Goal: Information Seeking & Learning: Learn about a topic

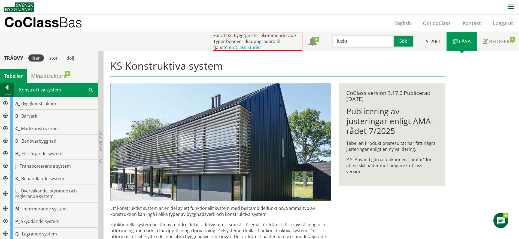
click at [8, 90] on div at bounding box center [7, 89] width 14 height 8
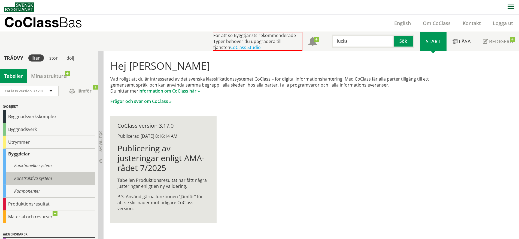
click at [50, 177] on div "Konstruktiva system" at bounding box center [49, 178] width 93 height 13
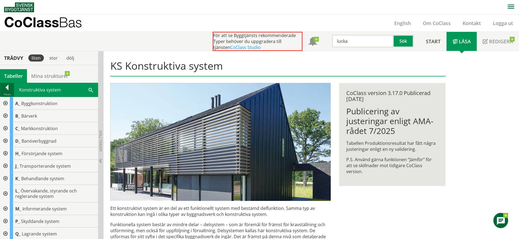
click at [11, 88] on div at bounding box center [7, 89] width 14 height 8
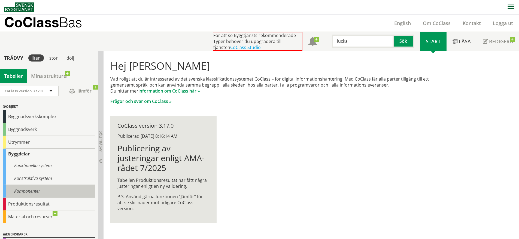
click at [29, 191] on div "Komponenter" at bounding box center [49, 191] width 93 height 13
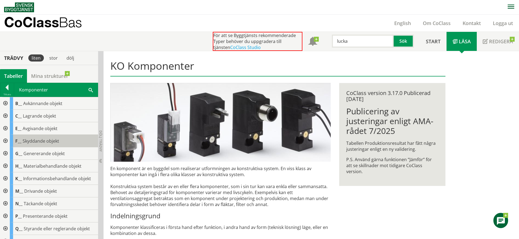
scroll to position [22, 0]
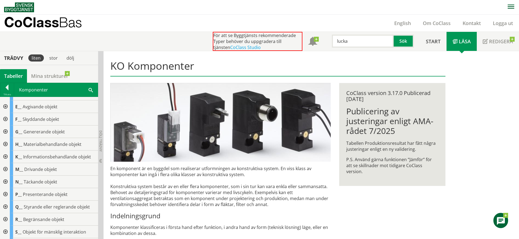
click at [5, 179] on div at bounding box center [5, 182] width 10 height 13
click at [8, 193] on div at bounding box center [9, 194] width 10 height 13
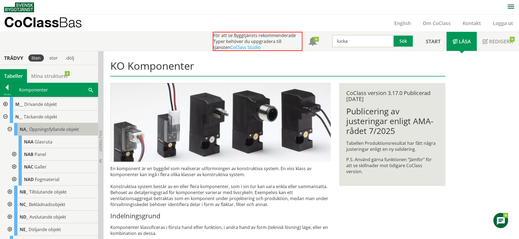
scroll to position [87, 0]
click at [56, 134] on div "NA_ Öppningsfyllande objekt" at bounding box center [56, 129] width 84 height 13
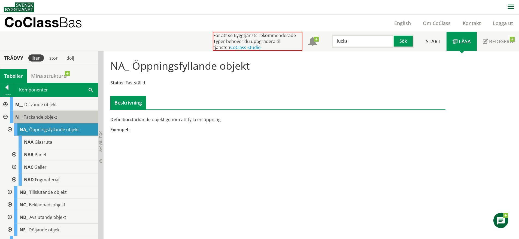
click at [68, 114] on div "N__ Täckande objekt" at bounding box center [54, 117] width 88 height 13
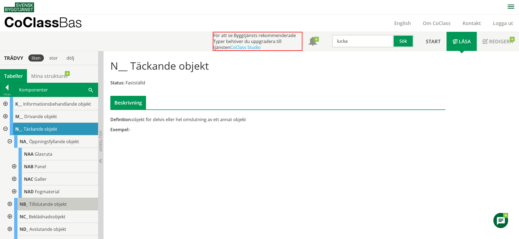
scroll to position [74, 0]
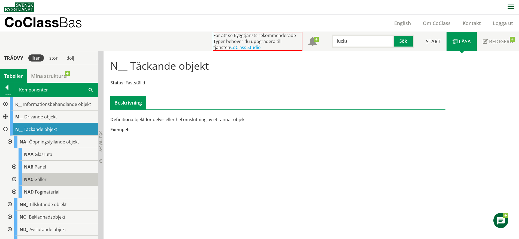
click at [52, 180] on div "NAC Galler" at bounding box center [59, 179] width 80 height 13
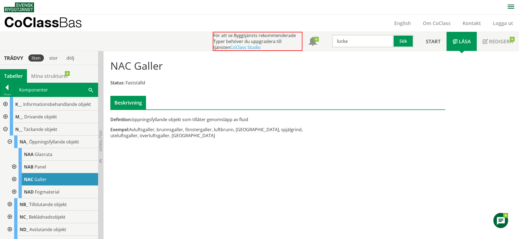
drag, startPoint x: 206, startPoint y: 130, endPoint x: 215, endPoint y: 130, distance: 9.8
click at [215, 130] on div "Exempel: Avluftsgaller, brunnsgaller, fönstergaller, luftbrunn, ränngaller, spj…" at bounding box center [220, 133] width 220 height 12
click at [50, 168] on div "NAB Panel" at bounding box center [59, 167] width 80 height 13
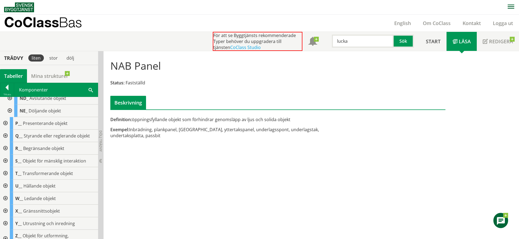
scroll to position [214, 0]
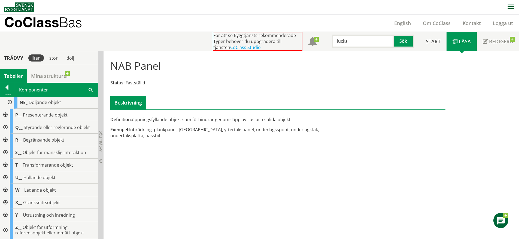
click at [4, 126] on div at bounding box center [5, 127] width 10 height 13
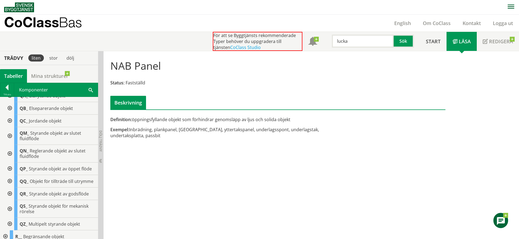
scroll to position [260, 0]
click at [11, 182] on div at bounding box center [9, 180] width 10 height 13
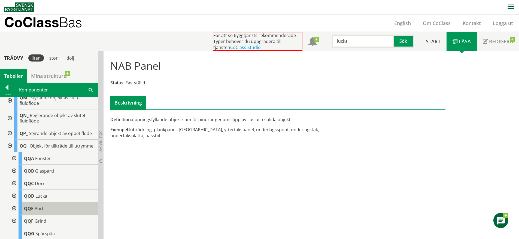
scroll to position [296, 0]
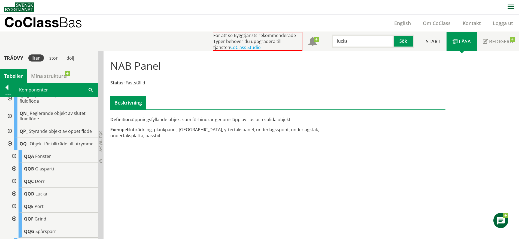
click at [12, 197] on div at bounding box center [14, 194] width 10 height 13
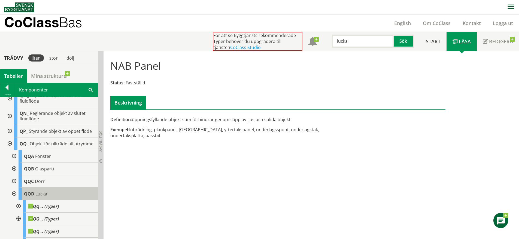
click at [47, 199] on div "QQD Lucka" at bounding box center [59, 194] width 80 height 13
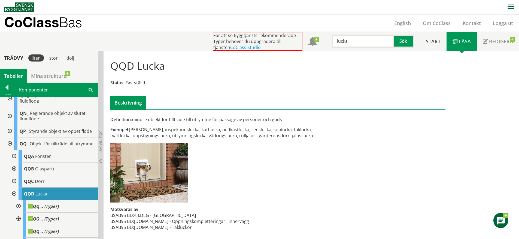
click at [15, 186] on div at bounding box center [14, 181] width 10 height 13
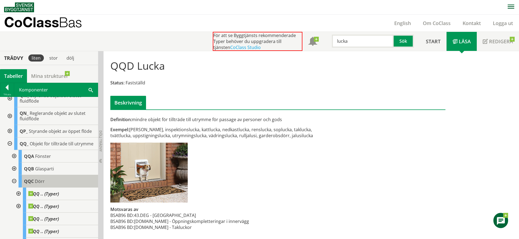
click at [41, 184] on span "Dörr" at bounding box center [40, 181] width 10 height 6
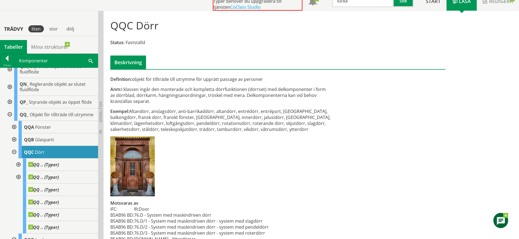
scroll to position [64, 0]
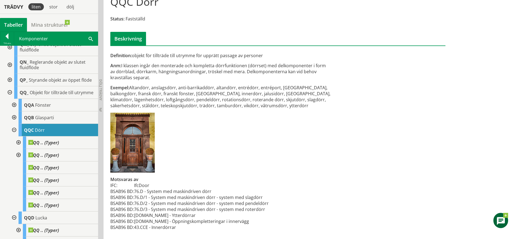
click at [476, 13] on div "QQC Dörr Status: Fastställd Beskrivning Definition: objekt för tillträde till u…" at bounding box center [311, 113] width 415 height 252
click at [276, 197] on div "Definition: objekt för tillträde till utrymme för upprätt passage av personer A…" at bounding box center [220, 145] width 229 height 184
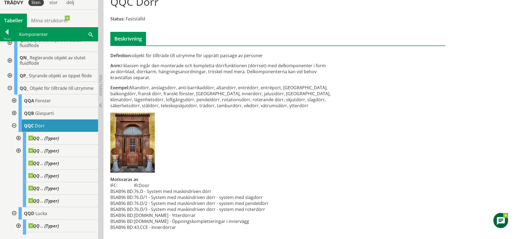
scroll to position [0, 0]
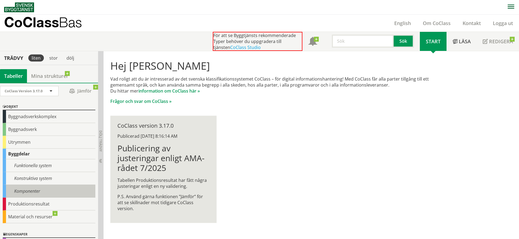
click at [30, 190] on div "Komponenter" at bounding box center [49, 191] width 93 height 13
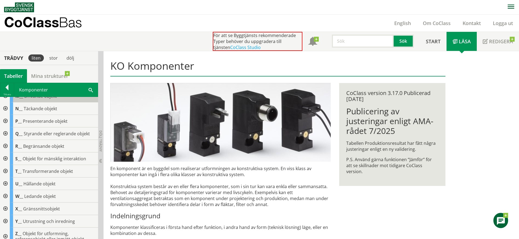
scroll to position [95, 0]
click at [7, 131] on div at bounding box center [5, 134] width 10 height 13
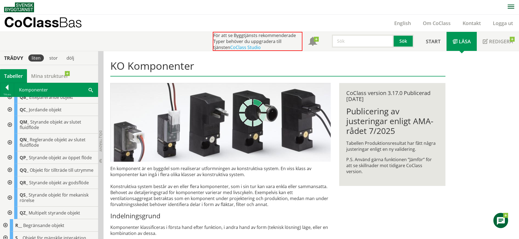
scroll to position [158, 0]
click at [11, 171] on div at bounding box center [9, 168] width 10 height 13
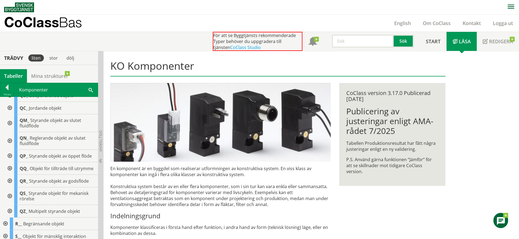
click at [10, 169] on div at bounding box center [9, 168] width 10 height 13
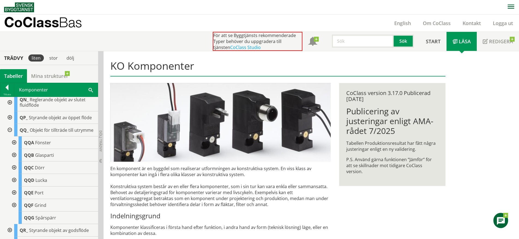
scroll to position [202, 0]
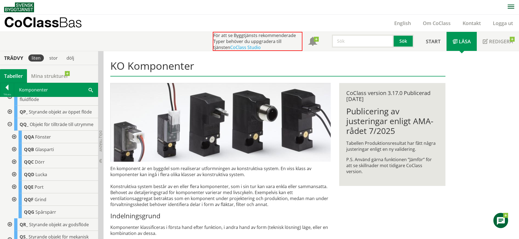
click at [14, 141] on div at bounding box center [14, 137] width 10 height 13
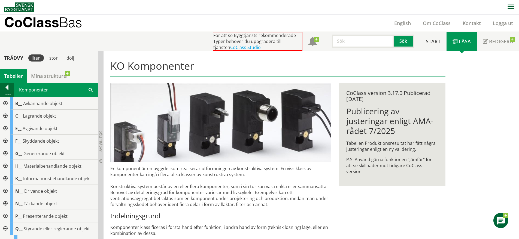
click at [8, 89] on div at bounding box center [7, 89] width 14 height 8
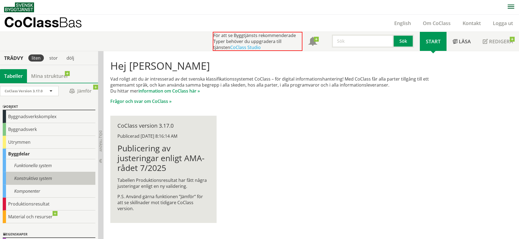
click at [35, 175] on div "Konstruktiva system" at bounding box center [49, 178] width 93 height 13
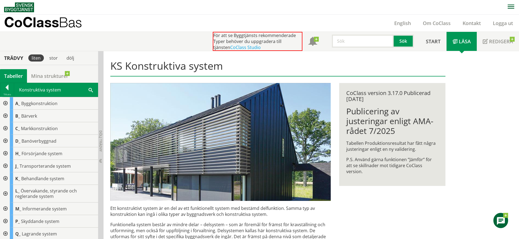
click at [6, 103] on div at bounding box center [5, 103] width 10 height 13
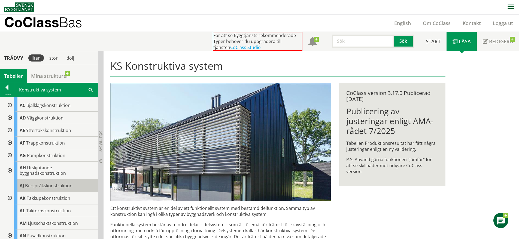
scroll to position [23, 0]
click at [10, 116] on div at bounding box center [9, 118] width 10 height 13
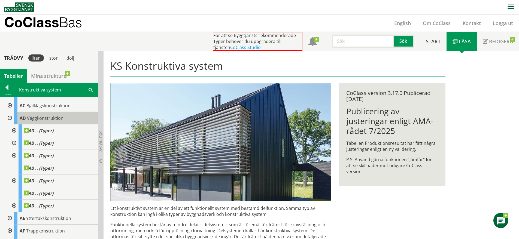
click at [47, 123] on div "AD Väggkonstruktion" at bounding box center [56, 118] width 84 height 13
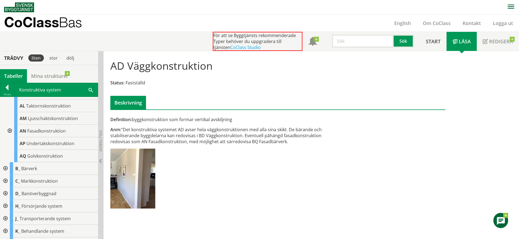
scroll to position [217, 0]
click at [7, 165] on div at bounding box center [5, 168] width 10 height 13
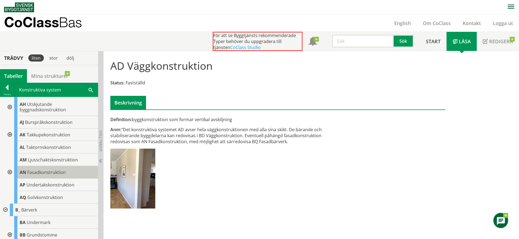
scroll to position [0, 0]
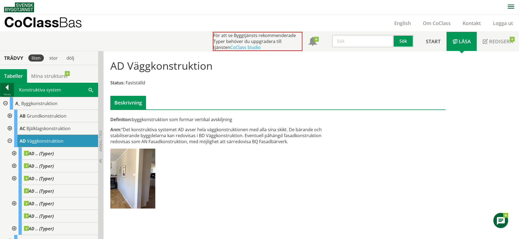
click at [7, 91] on div at bounding box center [7, 89] width 14 height 8
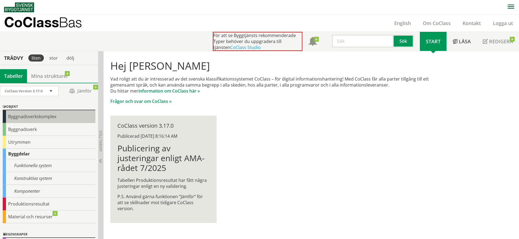
click at [48, 118] on div "Byggnadsverkskomplex" at bounding box center [49, 116] width 93 height 13
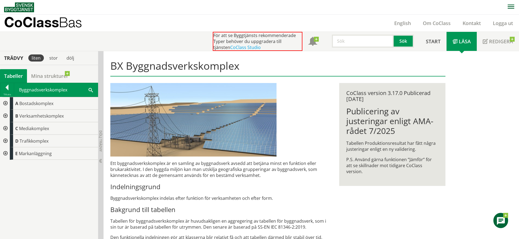
scroll to position [55, 0]
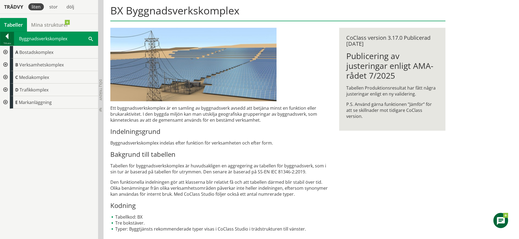
click at [10, 37] on div at bounding box center [7, 38] width 14 height 8
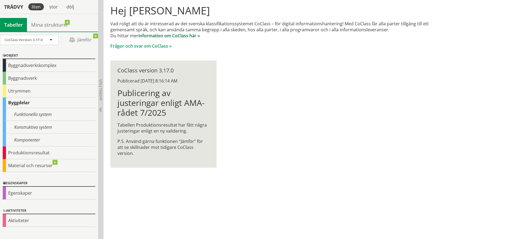
click at [173, 36] on link "information om CoClass här »" at bounding box center [169, 36] width 62 height 6
click at [49, 124] on div "Konstruktiva system" at bounding box center [49, 127] width 93 height 13
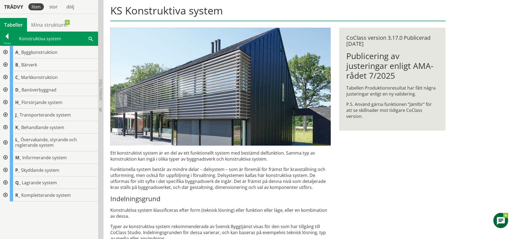
click at [6, 53] on div at bounding box center [5, 52] width 10 height 13
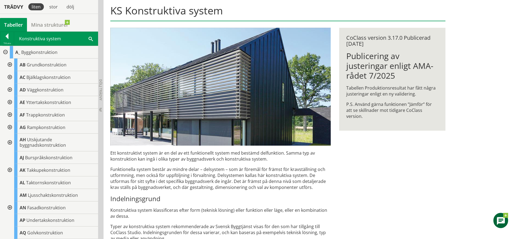
click at [10, 91] on div at bounding box center [9, 90] width 10 height 13
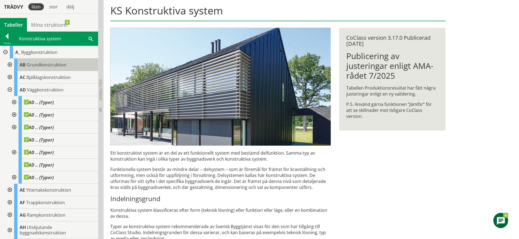
click at [25, 63] on span "AB" at bounding box center [23, 65] width 6 height 6
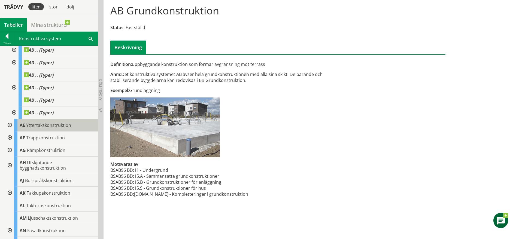
scroll to position [103, 0]
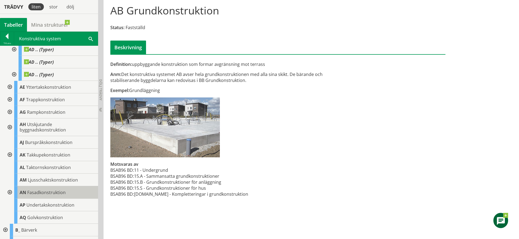
click at [65, 194] on span "Fasadkonstruktion" at bounding box center [46, 193] width 38 height 6
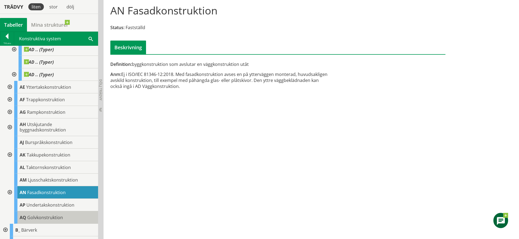
click at [51, 217] on span "Golvkonstruktion" at bounding box center [45, 218] width 36 height 6
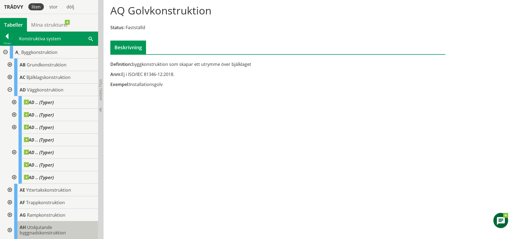
scroll to position [0, 0]
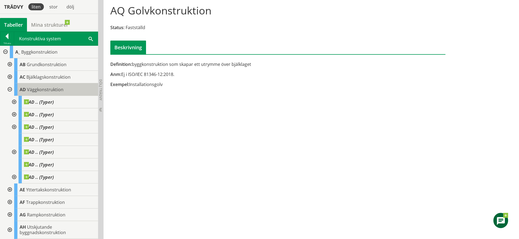
click at [32, 88] on span "Väggkonstruktion" at bounding box center [45, 90] width 36 height 6
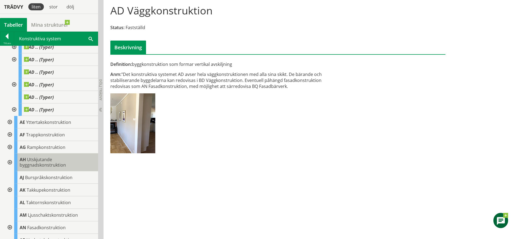
scroll to position [92, 0]
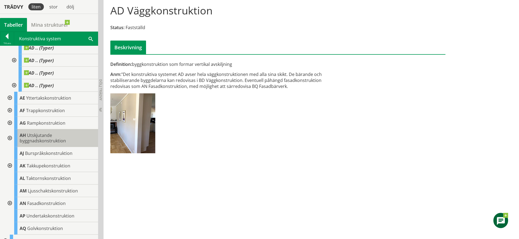
click at [32, 137] on span "Utskjutande byggnadskonstruktion" at bounding box center [43, 137] width 46 height 11
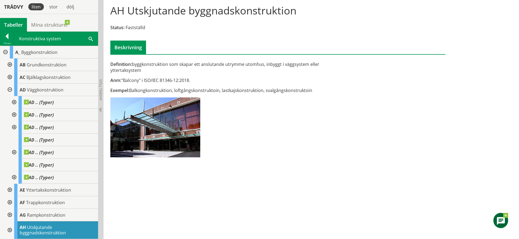
click at [70, 43] on div "Konstruktiva system Sök" at bounding box center [56, 39] width 84 height 14
click at [88, 38] on div "Konstruktiva system Sök" at bounding box center [56, 39] width 84 height 14
click at [90, 39] on span at bounding box center [91, 39] width 4 height 6
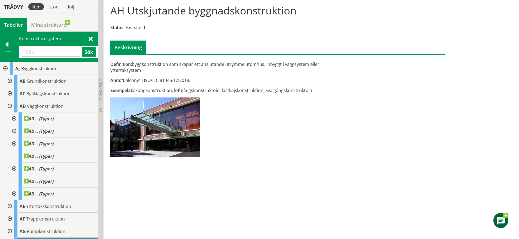
click at [90, 39] on span at bounding box center [91, 39] width 4 height 6
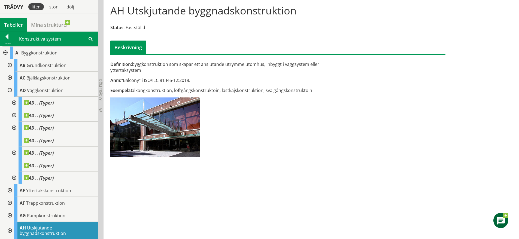
click at [89, 38] on span at bounding box center [91, 39] width 4 height 6
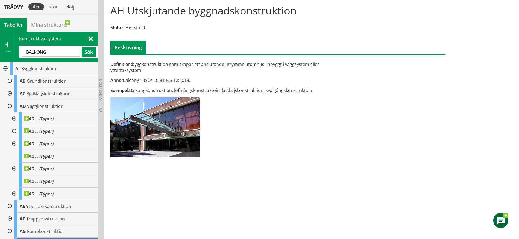
type input "BALKONG"
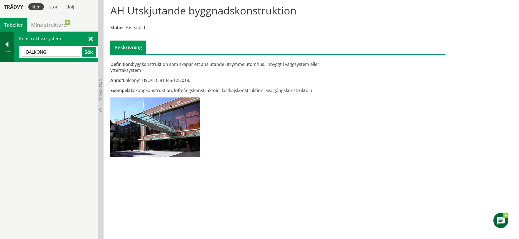
click at [11, 51] on div "Tillbaka" at bounding box center [7, 51] width 14 height 4
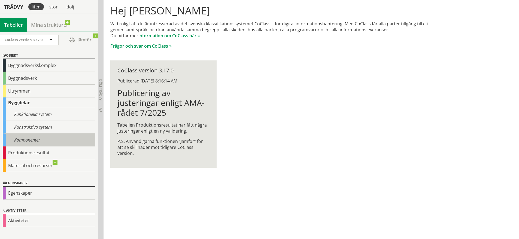
click at [45, 136] on div "Komponenter" at bounding box center [49, 140] width 93 height 13
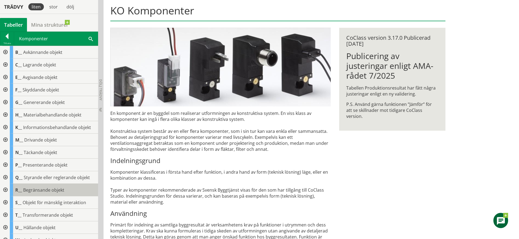
click at [61, 194] on div "R__ Begränsande objekt" at bounding box center [54, 190] width 88 height 13
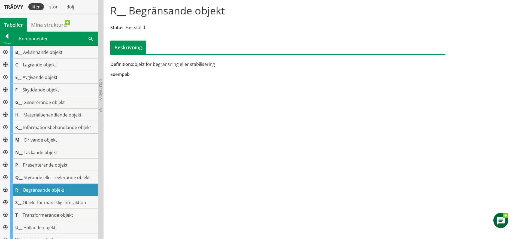
click at [6, 187] on div at bounding box center [5, 190] width 10 height 13
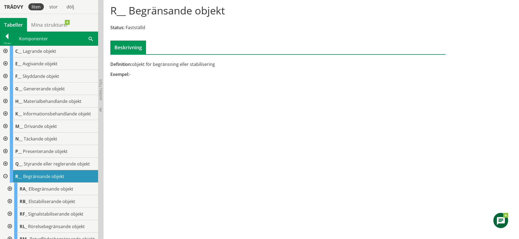
scroll to position [14, 0]
click at [32, 163] on span "Styrande eller reglerande objekt" at bounding box center [57, 164] width 66 height 6
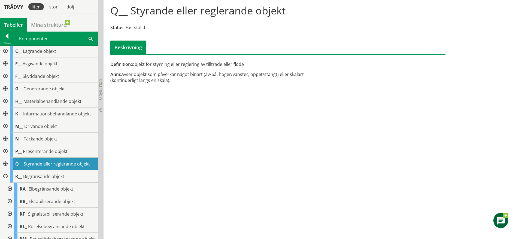
click at [5, 162] on div at bounding box center [5, 164] width 10 height 13
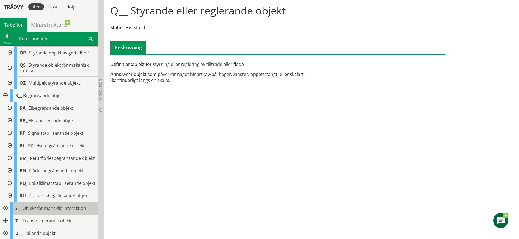
scroll to position [236, 0]
click at [61, 151] on div "RL_ Rörelsebegränsande objekt" at bounding box center [56, 145] width 84 height 13
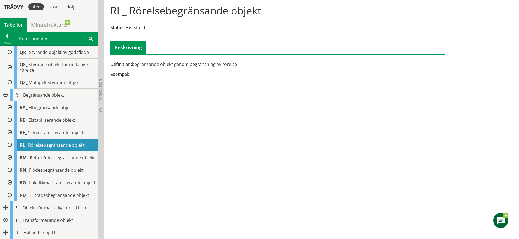
click at [8, 147] on div at bounding box center [9, 145] width 10 height 13
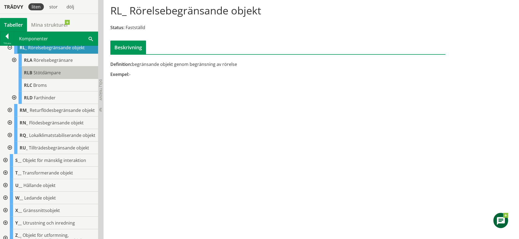
scroll to position [334, 0]
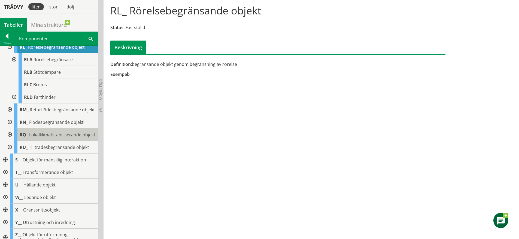
click at [38, 141] on div "RQ_ Lokalklimatstabiliserande objekt" at bounding box center [56, 135] width 84 height 13
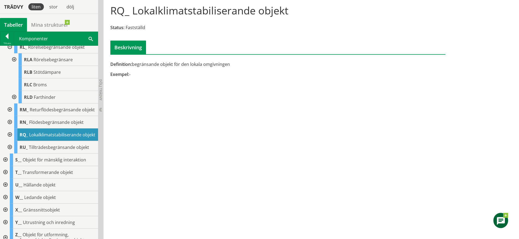
click at [11, 141] on div at bounding box center [9, 135] width 10 height 13
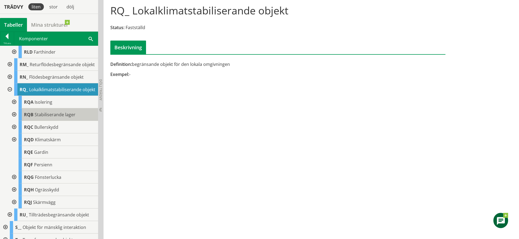
scroll to position [379, 0]
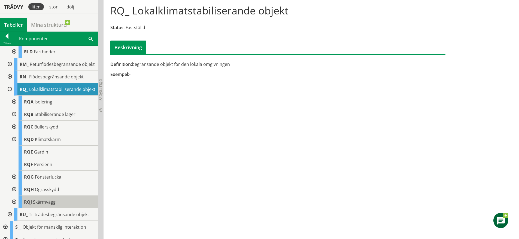
click at [53, 205] on span "Skärmvägg" at bounding box center [44, 202] width 23 height 6
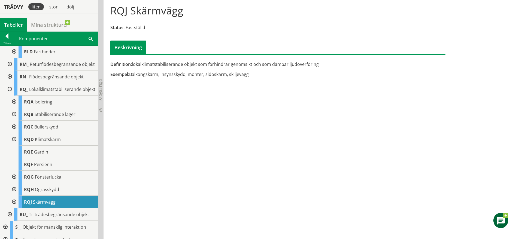
click at [14, 208] on div at bounding box center [14, 202] width 10 height 13
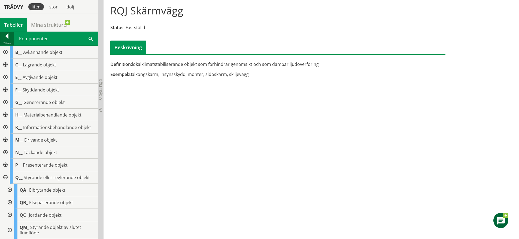
click at [5, 38] on div at bounding box center [7, 38] width 14 height 8
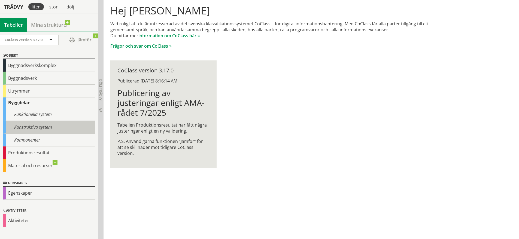
click at [40, 129] on div "Konstruktiva system" at bounding box center [49, 127] width 93 height 13
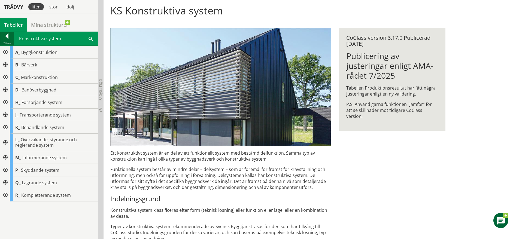
click at [8, 37] on div at bounding box center [7, 38] width 14 height 8
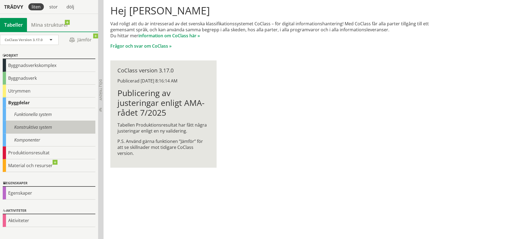
click at [49, 133] on div "Konstruktiva system" at bounding box center [49, 127] width 93 height 13
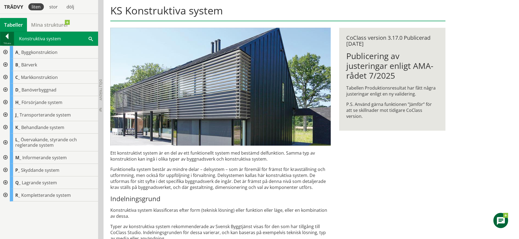
click at [8, 38] on div at bounding box center [7, 38] width 14 height 8
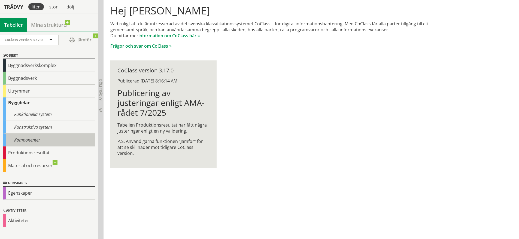
click at [32, 136] on div "Komponenter" at bounding box center [49, 140] width 93 height 13
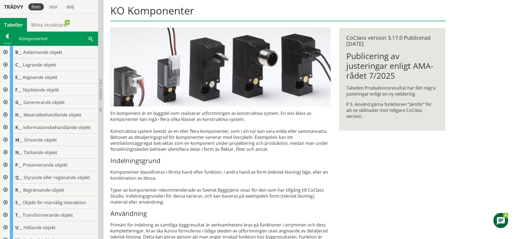
click at [5, 153] on div at bounding box center [5, 152] width 10 height 13
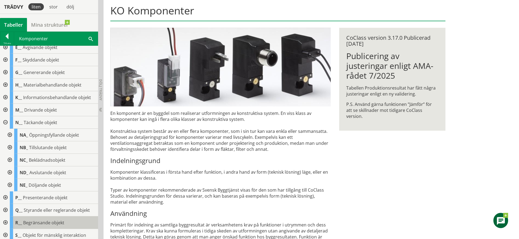
scroll to position [31, 0]
click at [10, 170] on div at bounding box center [9, 172] width 10 height 13
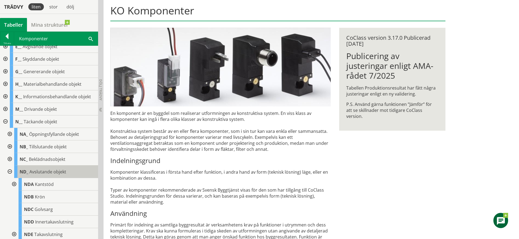
click at [60, 174] on span "Avslutande objekt" at bounding box center [47, 172] width 37 height 6
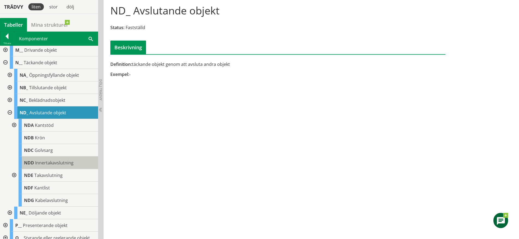
scroll to position [90, 0]
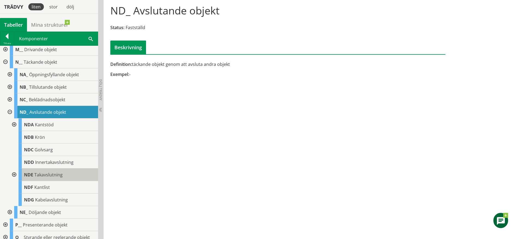
click at [59, 173] on span "Takavslutning" at bounding box center [48, 175] width 28 height 6
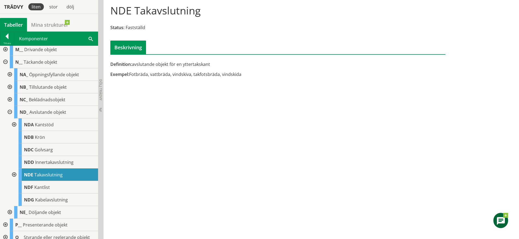
click at [16, 172] on div at bounding box center [14, 175] width 10 height 13
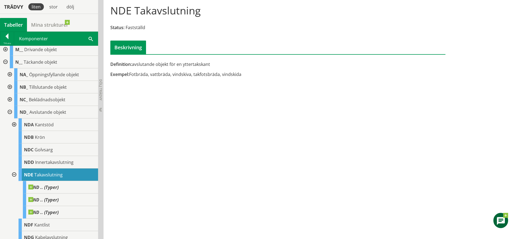
click at [177, 74] on div "Exempel: Fotbräda, vattbräda, vindskiva, takfotsbräda, vindskida" at bounding box center [220, 74] width 220 height 6
click at [185, 74] on div "Exempel: Fotbräda, vattbräda, vindskiva, takfotsbräda, vindskida" at bounding box center [220, 74] width 220 height 6
click at [266, 68] on div "Definition: avslutande objekt för en yttertakskant Exempel: Fotbräda, vattbräda…" at bounding box center [220, 71] width 229 height 20
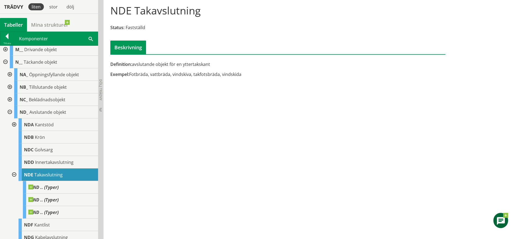
drag, startPoint x: 226, startPoint y: 85, endPoint x: 180, endPoint y: 68, distance: 49.0
click at [180, 68] on div "NDE Takavslutning Status: Fastställd Beskrivning Definition: avslutande objekt …" at bounding box center [311, 117] width 415 height 243
click at [180, 68] on div "Definition: avslutande objekt för en yttertakskant Exempel: Fotbräda, vattbräda…" at bounding box center [220, 71] width 229 height 20
click at [57, 139] on div "NDB Krön" at bounding box center [59, 137] width 80 height 13
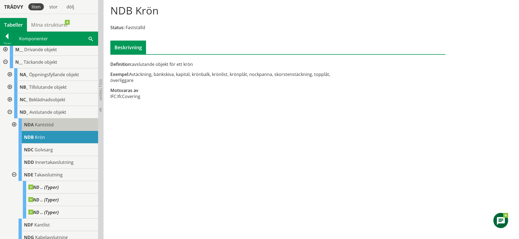
click at [57, 127] on div "NDA Kantstöd" at bounding box center [59, 124] width 80 height 13
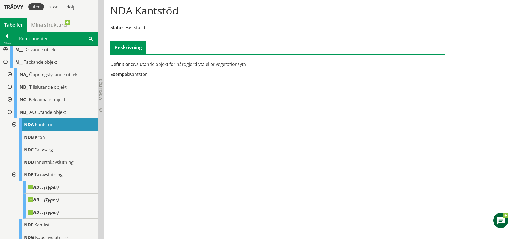
click at [13, 124] on div at bounding box center [14, 124] width 10 height 13
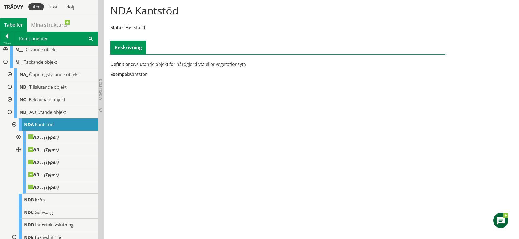
click at [13, 124] on div at bounding box center [14, 124] width 10 height 13
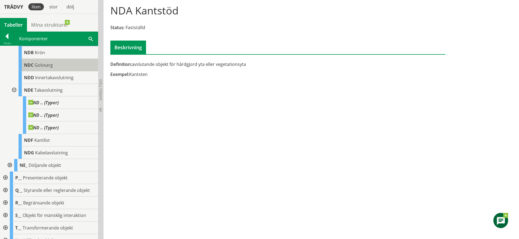
scroll to position [175, 0]
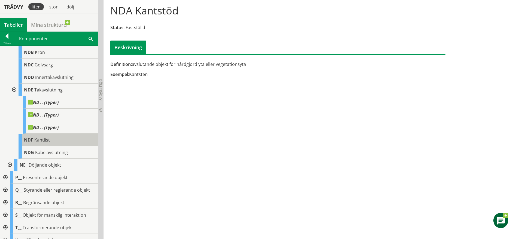
click at [44, 144] on div "NDF Kantlist" at bounding box center [59, 140] width 80 height 13
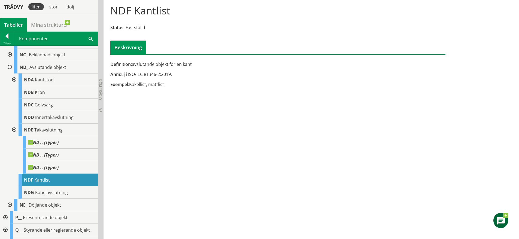
scroll to position [138, 0]
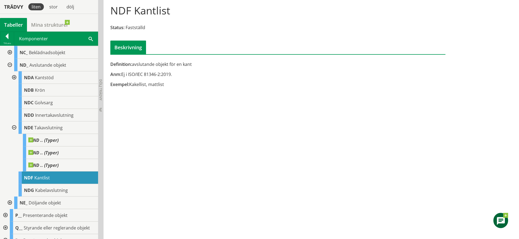
click at [14, 126] on div at bounding box center [14, 127] width 10 height 13
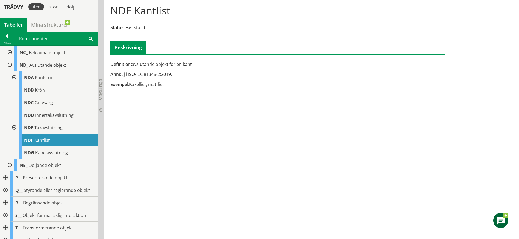
click at [11, 65] on div at bounding box center [9, 65] width 10 height 13
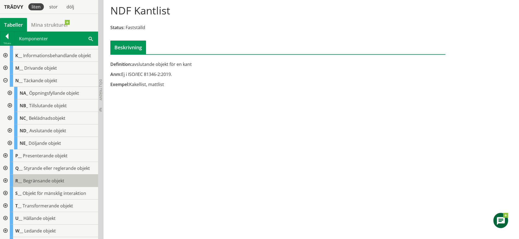
scroll to position [72, 0]
click at [5, 155] on div at bounding box center [5, 156] width 10 height 13
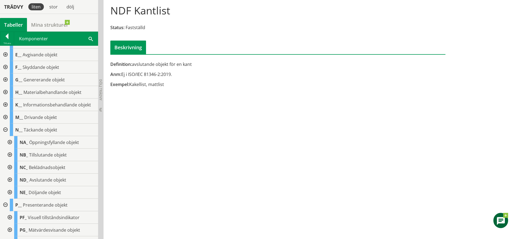
scroll to position [0, 0]
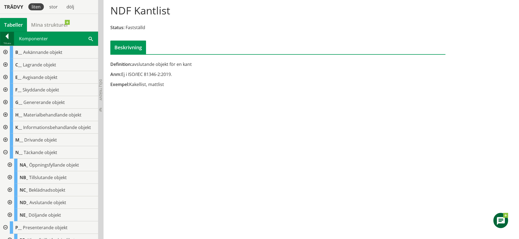
click at [6, 39] on div at bounding box center [7, 38] width 14 height 8
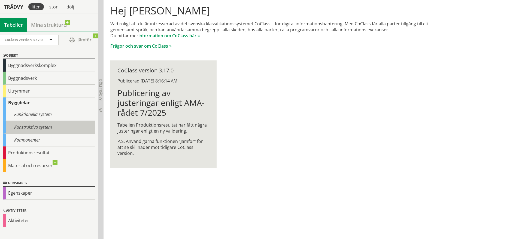
click at [39, 131] on div "Konstruktiva system" at bounding box center [49, 127] width 93 height 13
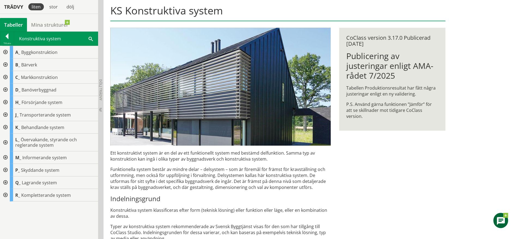
click at [9, 193] on div at bounding box center [5, 195] width 10 height 13
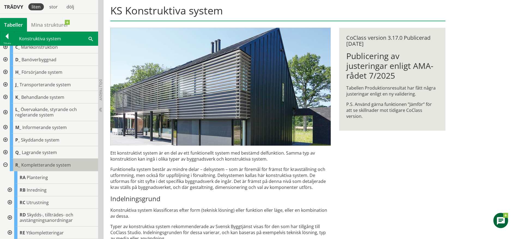
scroll to position [30, 0]
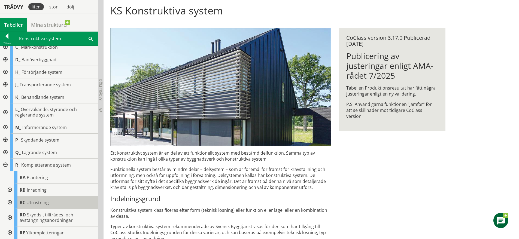
click at [35, 203] on span "Utrustning" at bounding box center [37, 203] width 22 height 6
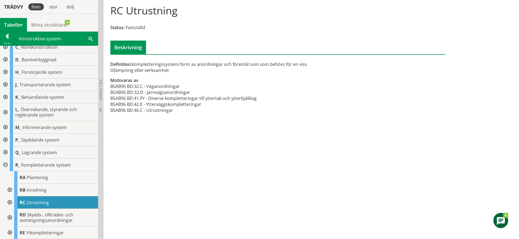
click at [10, 201] on div at bounding box center [9, 202] width 10 height 13
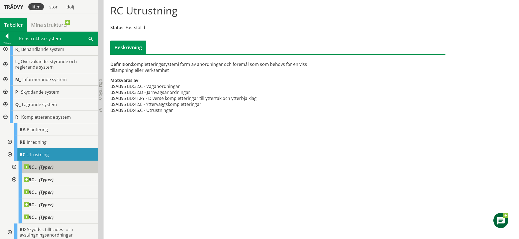
scroll to position [78, 0]
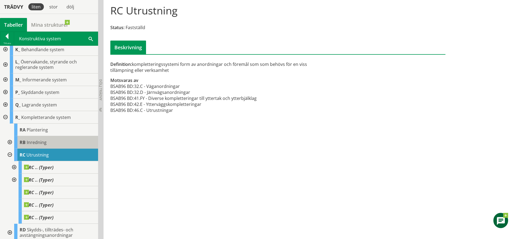
click at [42, 142] on span "Inredning" at bounding box center [37, 142] width 20 height 6
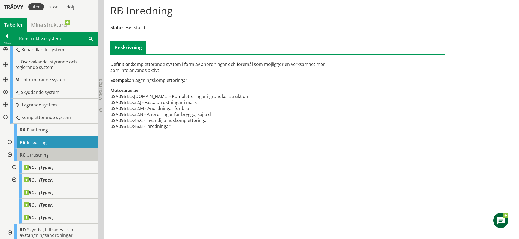
click at [42, 149] on div "RC Utrustning" at bounding box center [56, 155] width 84 height 13
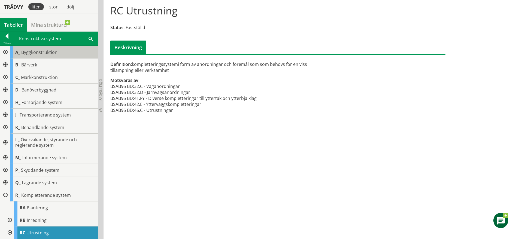
click at [38, 56] on div "A_ Byggkonstruktion" at bounding box center [54, 52] width 88 height 13
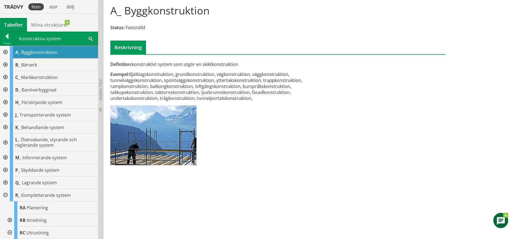
click at [6, 50] on div at bounding box center [5, 52] width 10 height 13
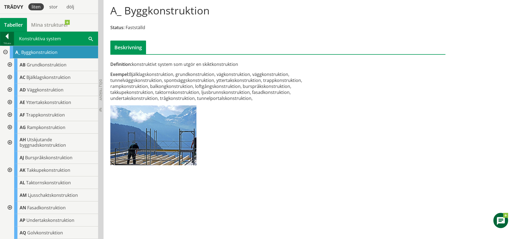
click at [10, 42] on div "Tillbaka" at bounding box center [7, 43] width 14 height 4
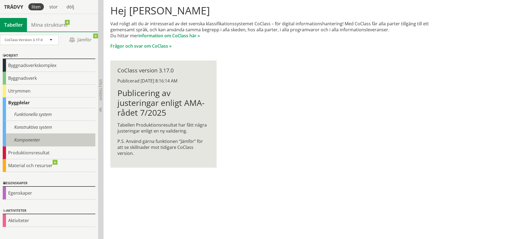
click at [44, 141] on div "Komponenter" at bounding box center [49, 140] width 93 height 13
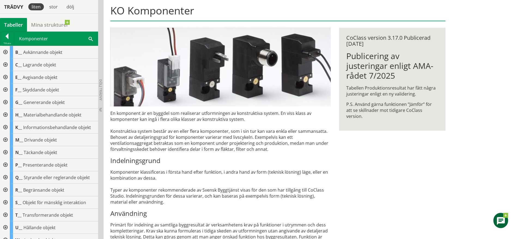
click at [6, 89] on div at bounding box center [5, 90] width 10 height 13
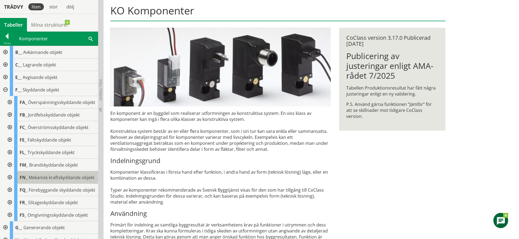
scroll to position [5, 0]
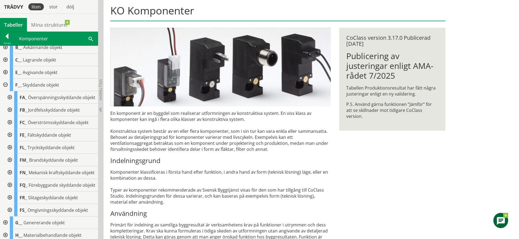
click at [5, 166] on div at bounding box center [9, 160] width 10 height 13
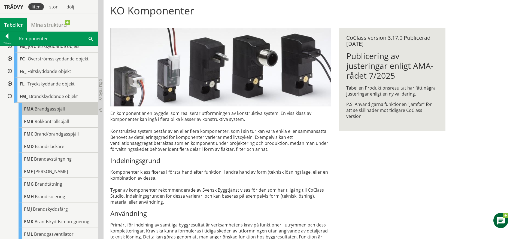
scroll to position [69, 0]
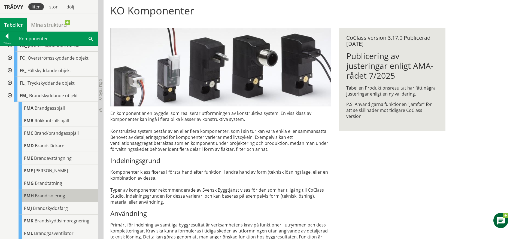
click at [59, 199] on span "Brandisolering" at bounding box center [50, 196] width 30 height 6
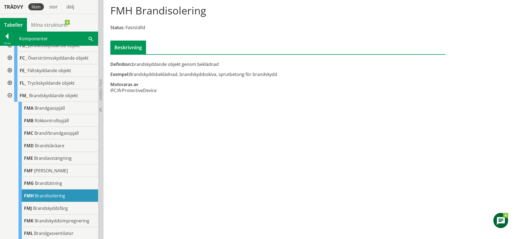
click at [286, 159] on div "FMH Brandisolering Status: Fastställd Beskrivning Definition: brandskyddande ob…" at bounding box center [311, 117] width 415 height 243
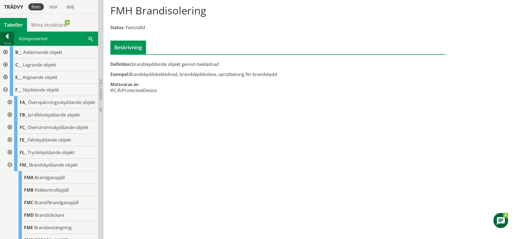
click at [7, 41] on div at bounding box center [7, 38] width 14 height 8
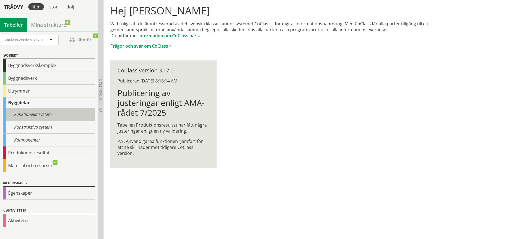
click at [33, 118] on div "Funktionella system" at bounding box center [49, 114] width 93 height 13
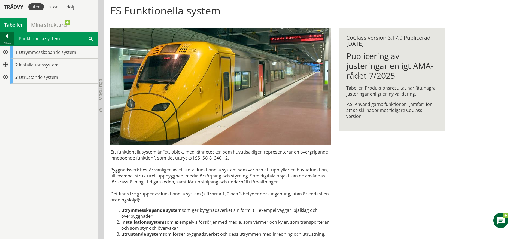
click at [7, 35] on div at bounding box center [7, 38] width 14 height 8
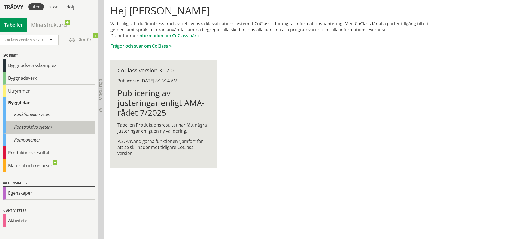
click at [45, 133] on div "Konstruktiva system" at bounding box center [49, 127] width 93 height 13
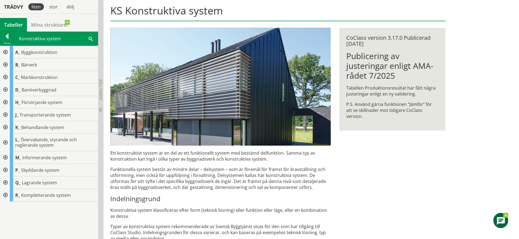
click at [5, 64] on div at bounding box center [5, 65] width 10 height 13
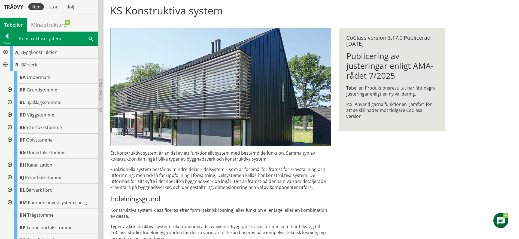
click at [9, 114] on div at bounding box center [9, 115] width 10 height 13
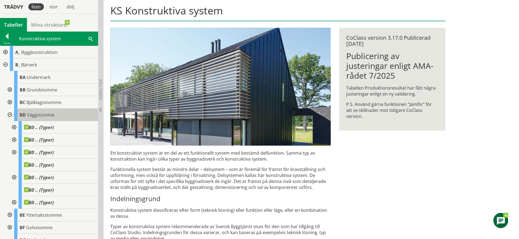
click at [52, 114] on span "Väggstomme" at bounding box center [40, 115] width 27 height 6
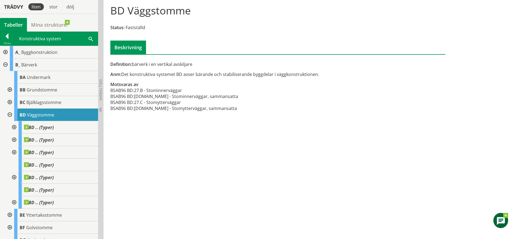
click at [6, 51] on div at bounding box center [5, 52] width 10 height 13
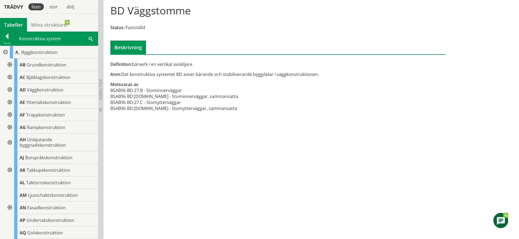
click at [10, 90] on div at bounding box center [9, 90] width 10 height 13
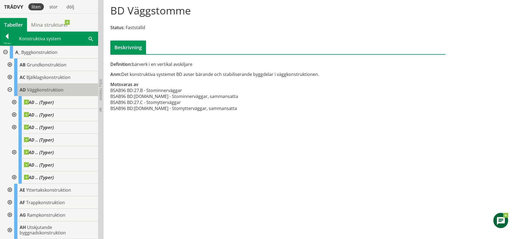
click at [48, 95] on div "AD Väggkonstruktion" at bounding box center [56, 90] width 84 height 13
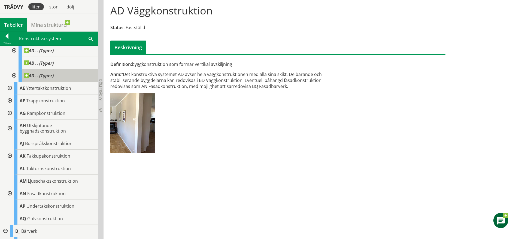
scroll to position [102, 0]
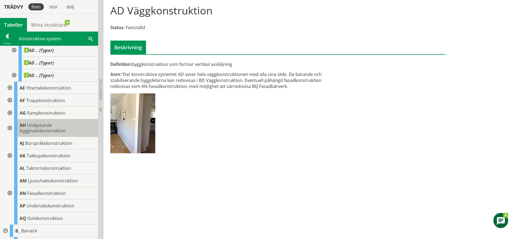
click at [57, 128] on span "Utskjutande byggnadskonstruktion" at bounding box center [43, 127] width 46 height 11
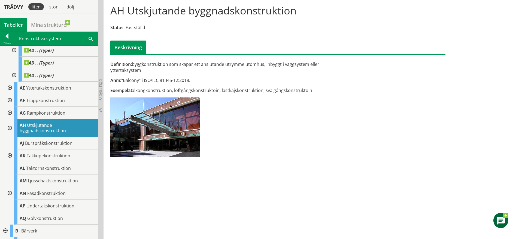
click at [9, 126] on div at bounding box center [9, 128] width 10 height 18
click at [75, 193] on div "AN Fasadkonstruktion" at bounding box center [56, 193] width 84 height 13
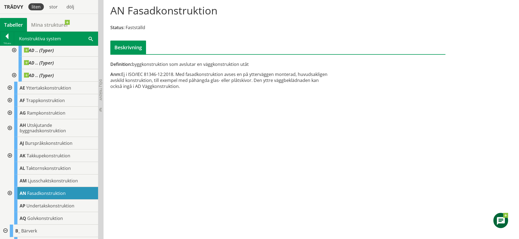
click at [10, 191] on div at bounding box center [9, 193] width 10 height 13
drag, startPoint x: 247, startPoint y: 63, endPoint x: 179, endPoint y: 67, distance: 68.5
click at [179, 67] on div "Definition: byggkonstruktion som avslutar en väggkonstruktion utåt Anm: Ej i IS…" at bounding box center [220, 77] width 229 height 32
click at [162, 15] on h1 "AN Fasadkonstruktion" at bounding box center [163, 10] width 107 height 12
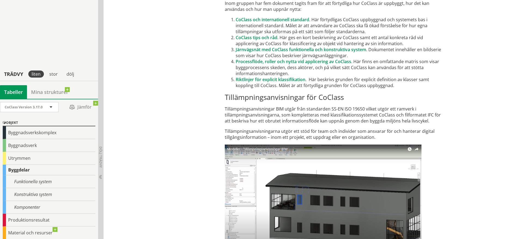
scroll to position [3240, 0]
